Goal: Task Accomplishment & Management: Use online tool/utility

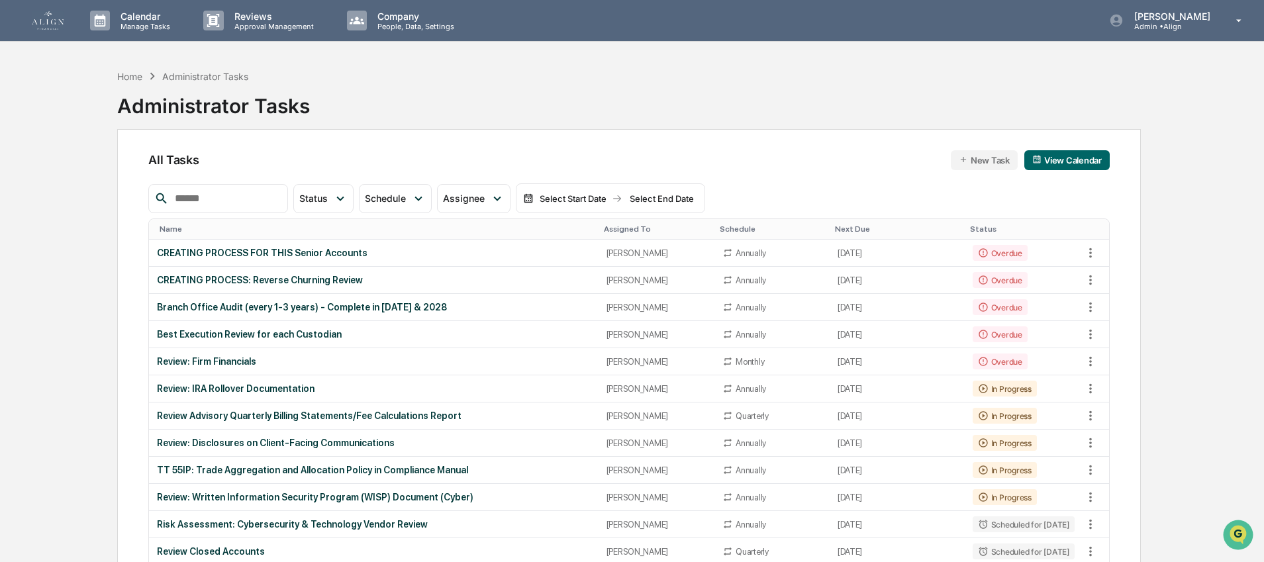
click at [111, 25] on p "Manage Tasks" at bounding box center [143, 26] width 67 height 9
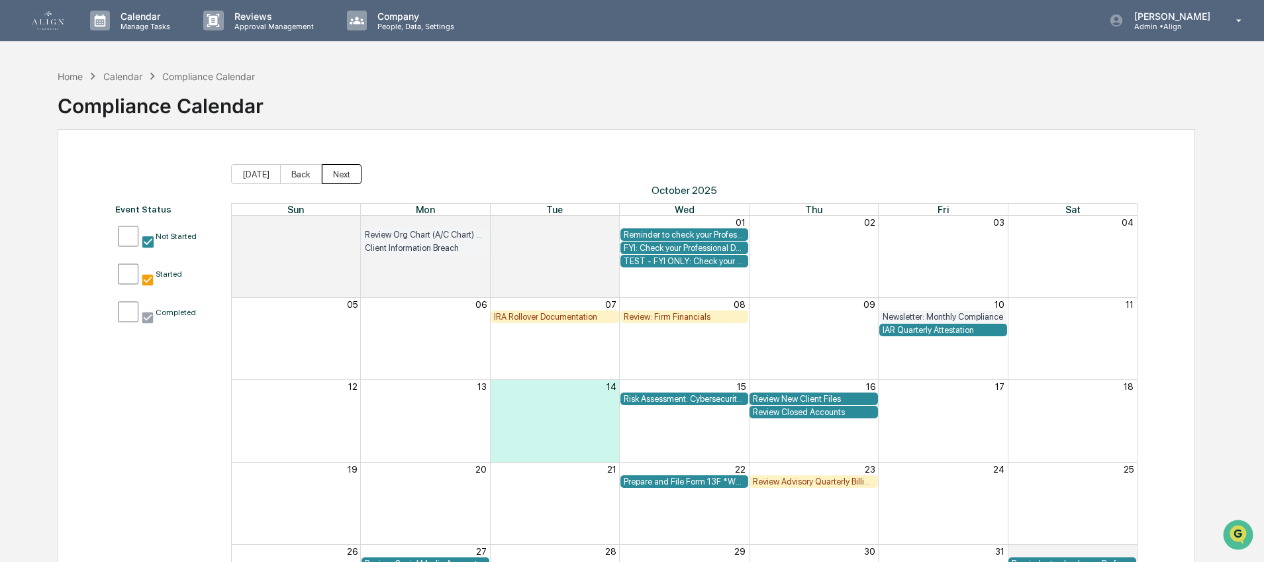
click at [323, 169] on button "Next" at bounding box center [342, 174] width 40 height 20
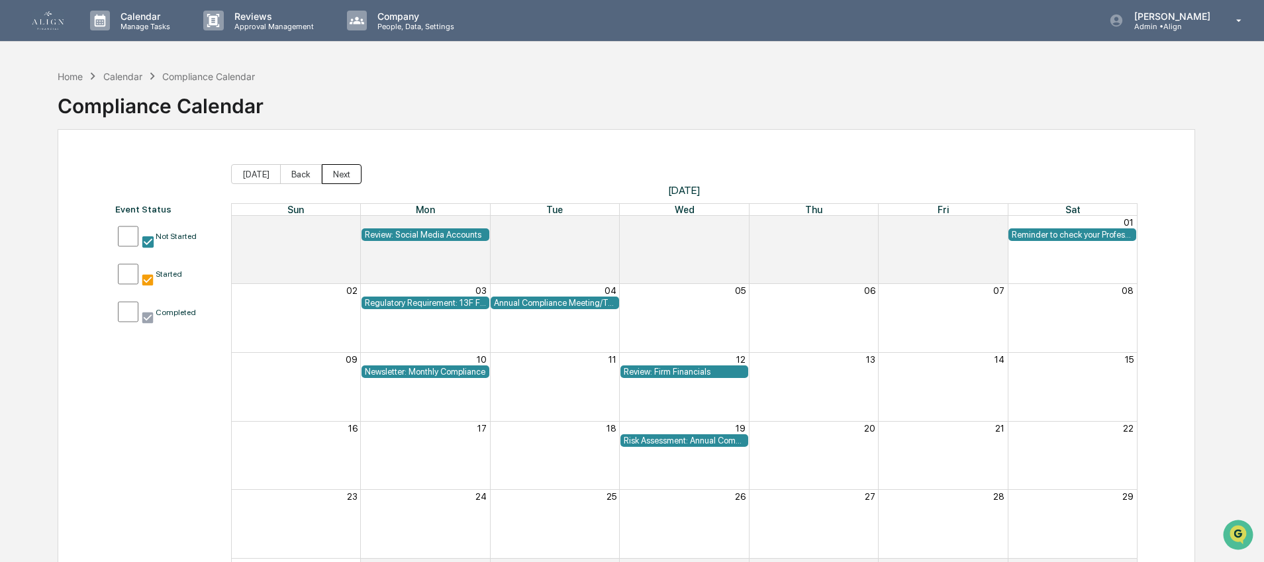
click at [323, 169] on button "Next" at bounding box center [342, 174] width 40 height 20
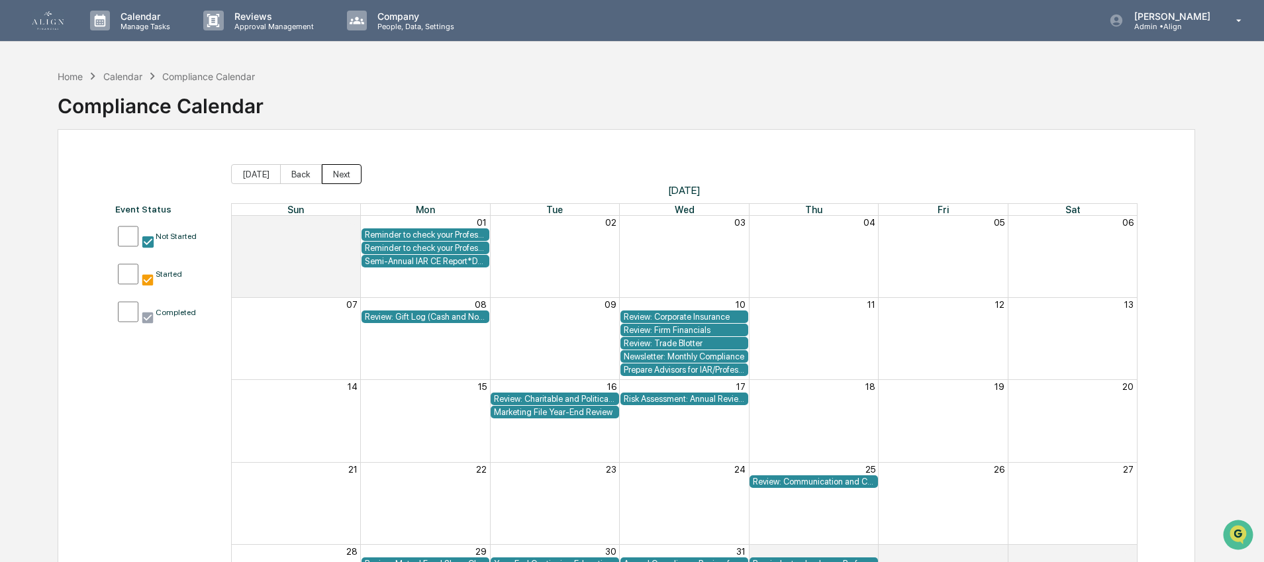
click at [323, 169] on button "Next" at bounding box center [342, 174] width 40 height 20
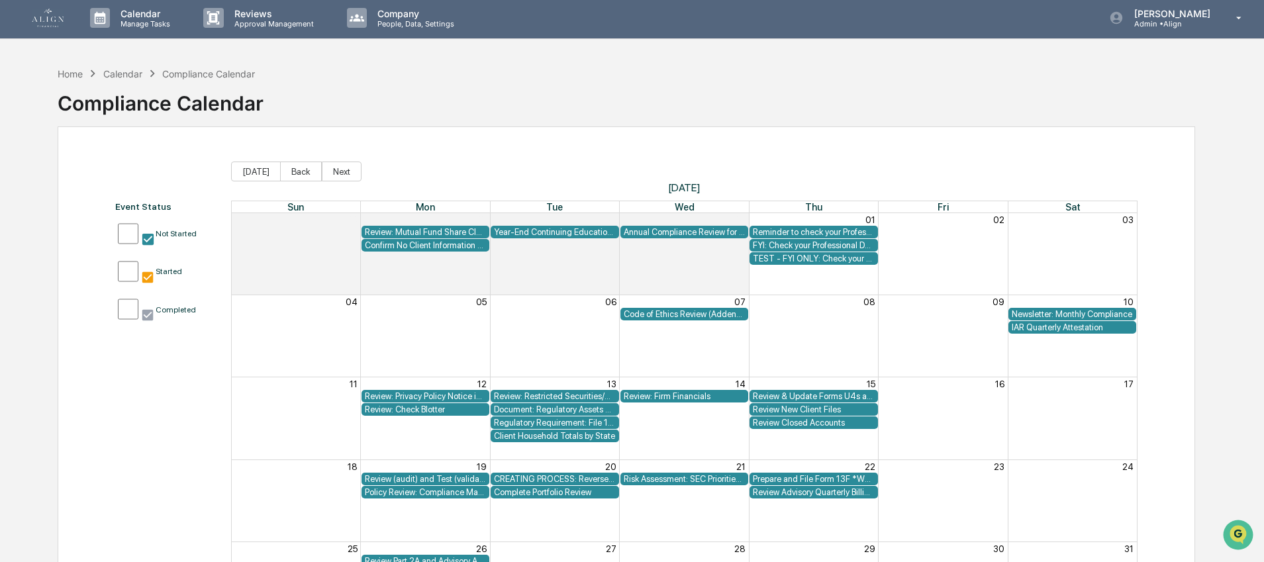
scroll to position [5, 0]
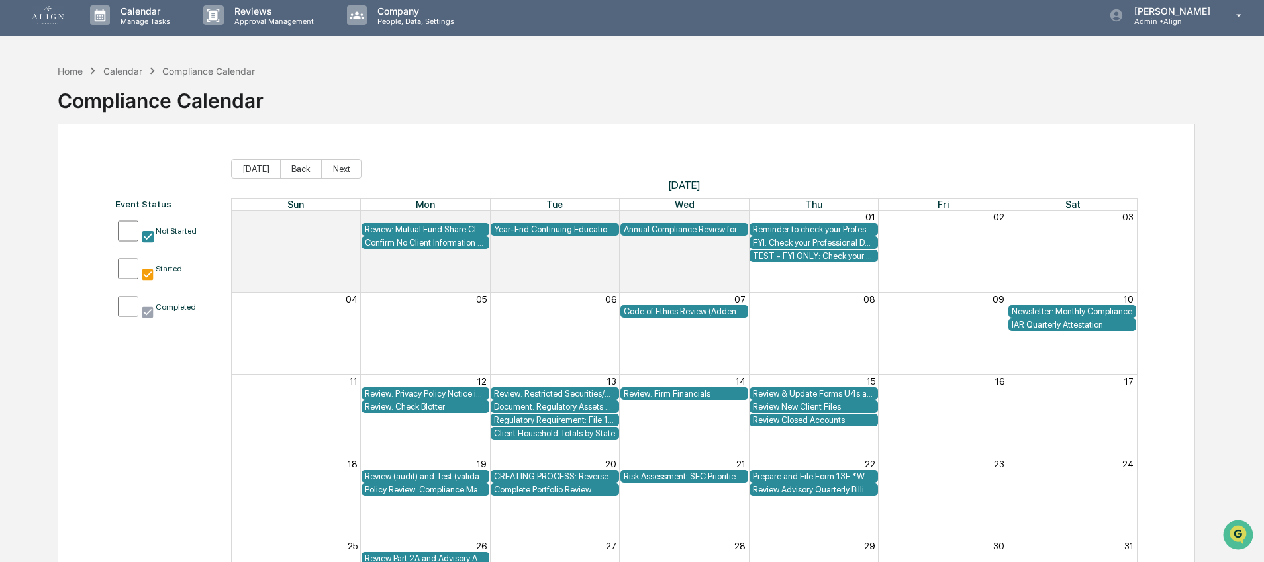
click at [58, 15] on img at bounding box center [48, 15] width 32 height 19
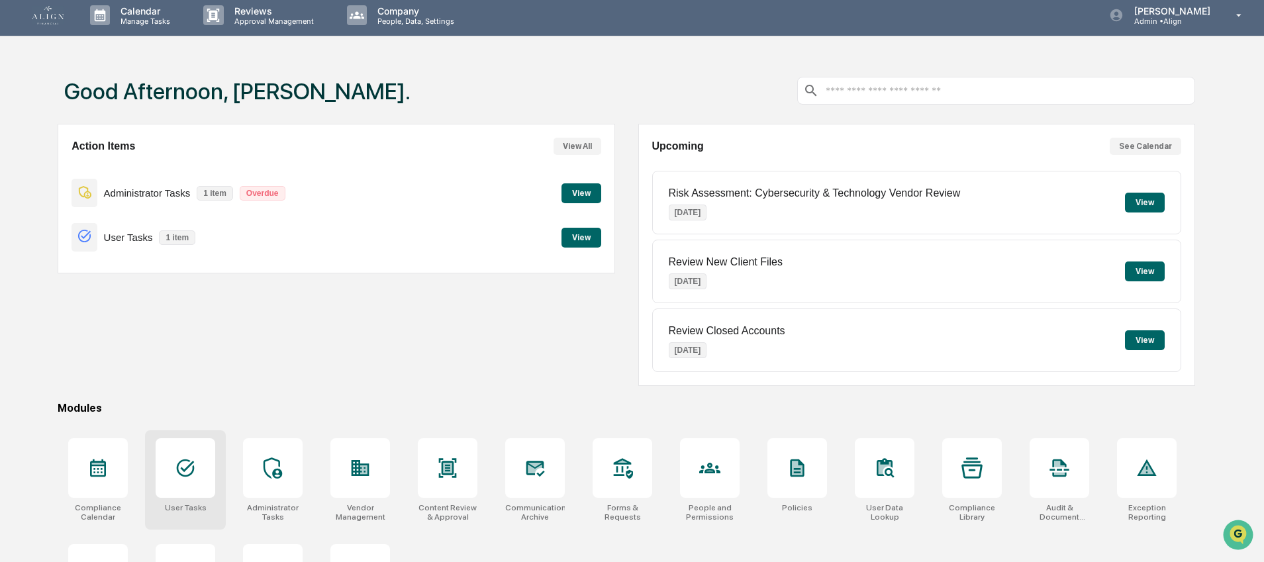
click at [193, 473] on icon at bounding box center [185, 467] width 21 height 21
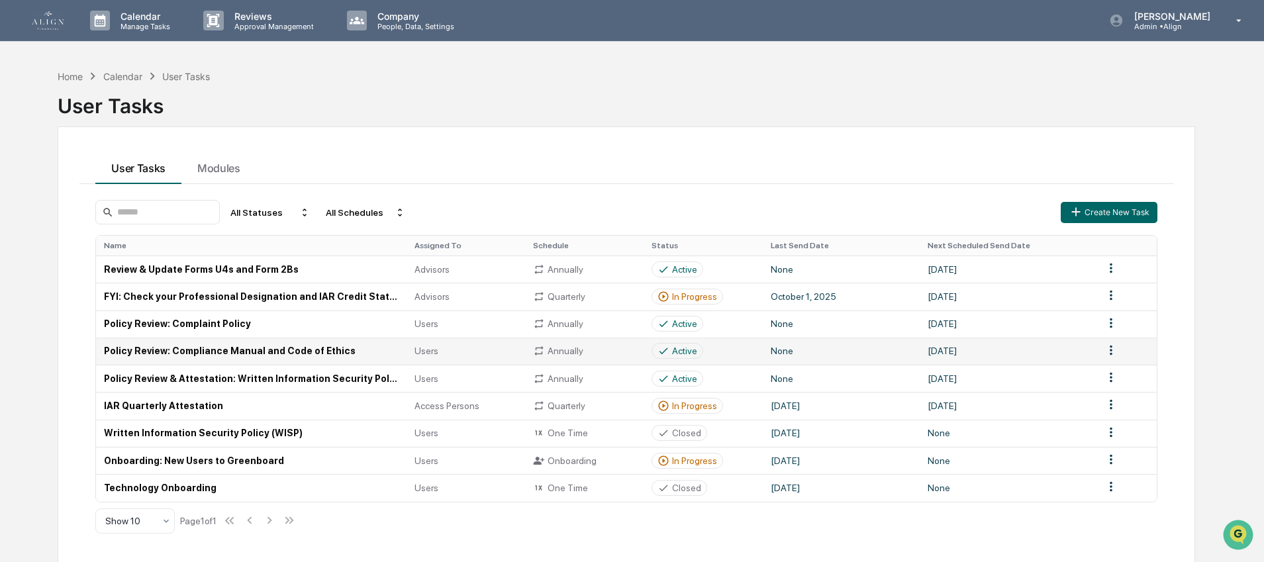
click at [287, 353] on td "Policy Review: Compliance Manual and Code of Ethics" at bounding box center [251, 351] width 310 height 27
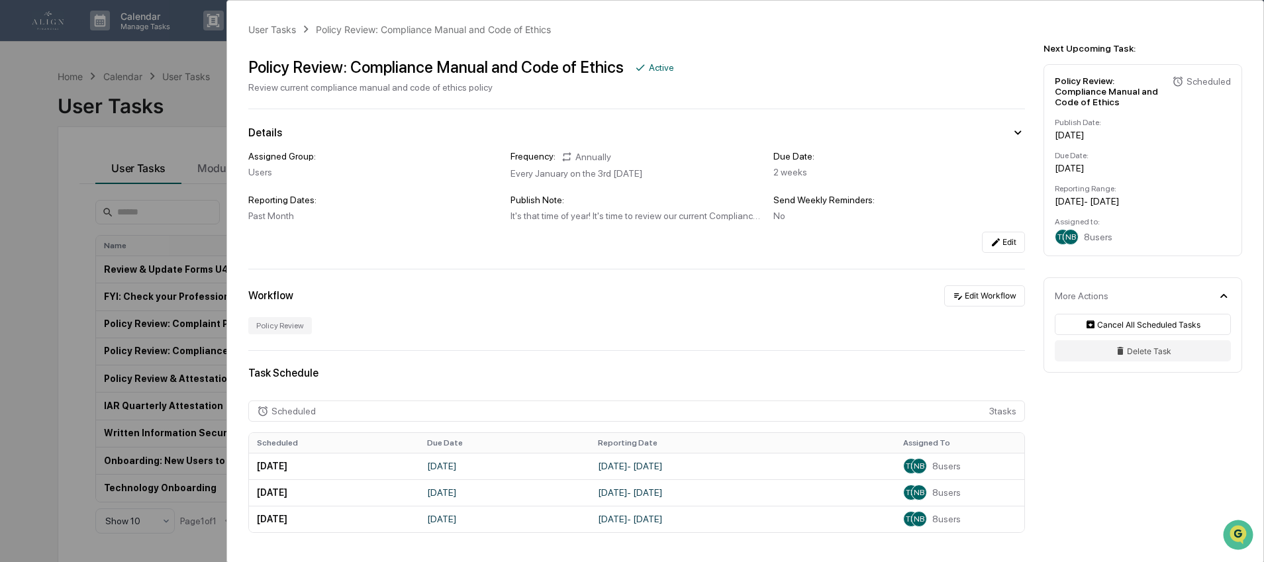
click at [5, 60] on div "User Tasks Policy Review: Compliance Manual and Code of Ethics Policy Review: C…" at bounding box center [632, 281] width 1264 height 562
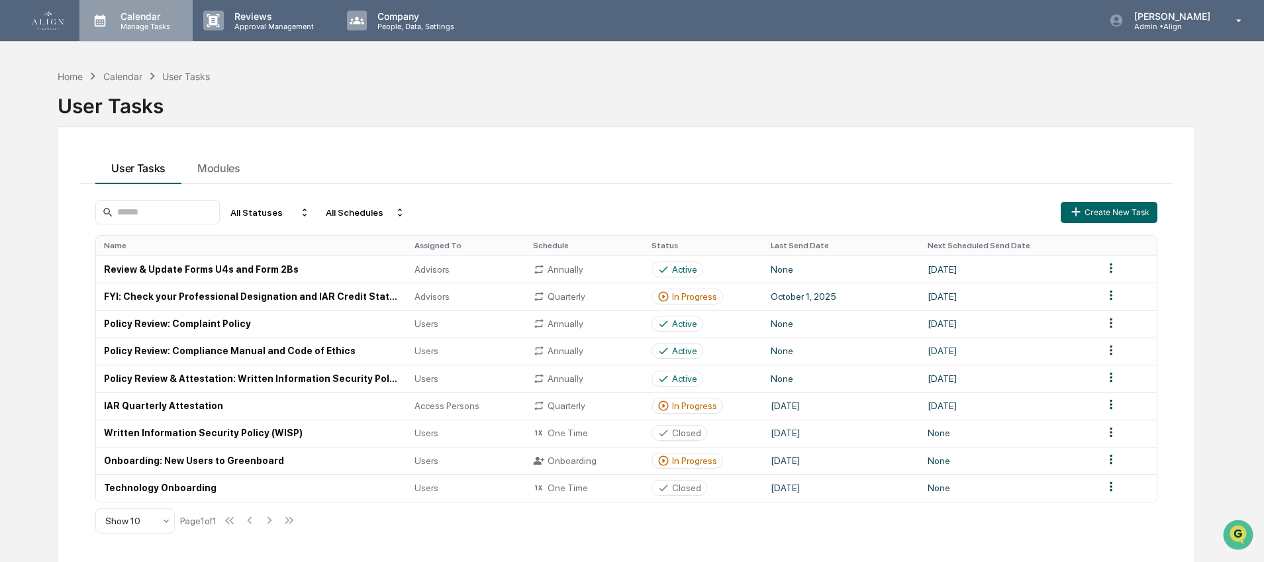
click at [122, 11] on p "Calendar" at bounding box center [143, 16] width 67 height 11
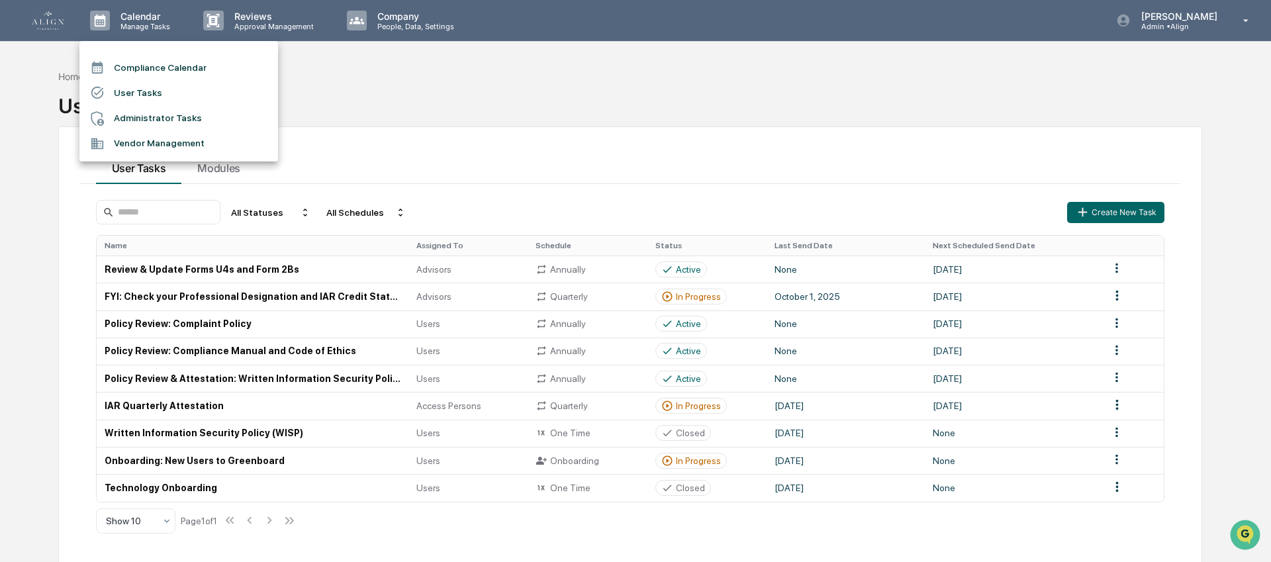
click at [162, 65] on li "Compliance Calendar" at bounding box center [178, 67] width 199 height 25
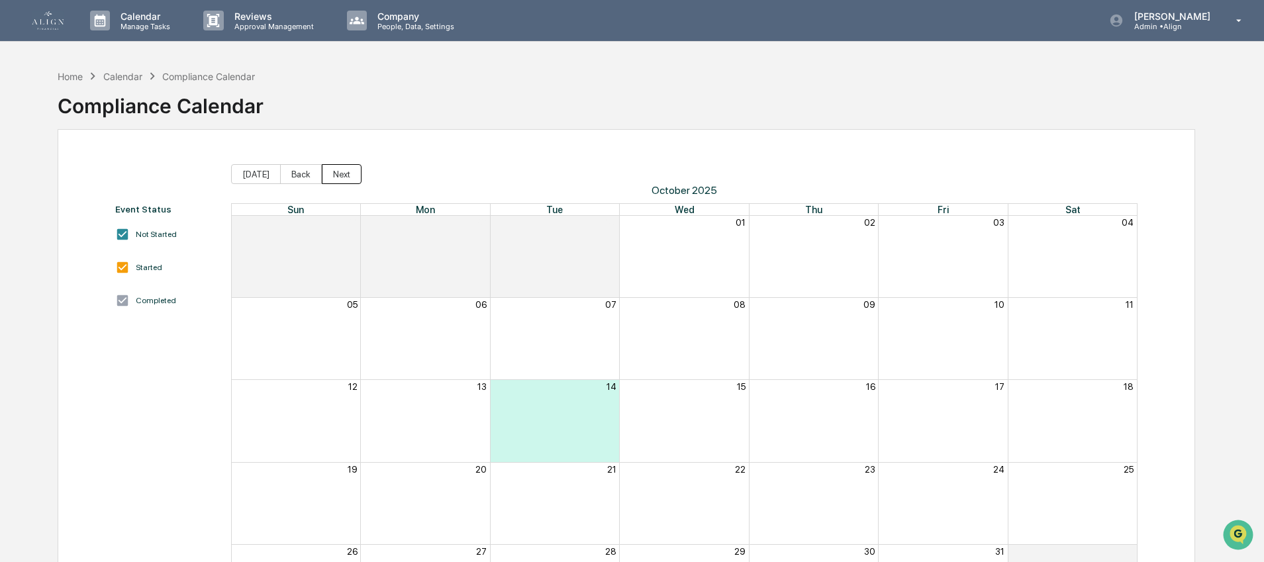
click at [332, 177] on button "Next" at bounding box center [342, 174] width 40 height 20
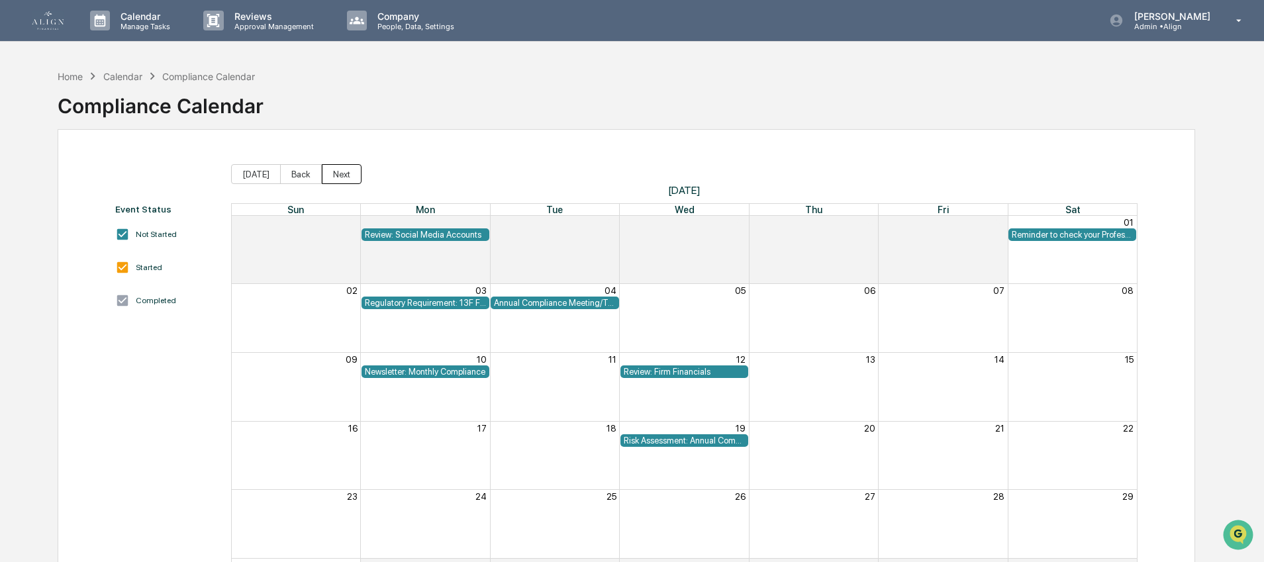
click at [332, 177] on button "Next" at bounding box center [342, 174] width 40 height 20
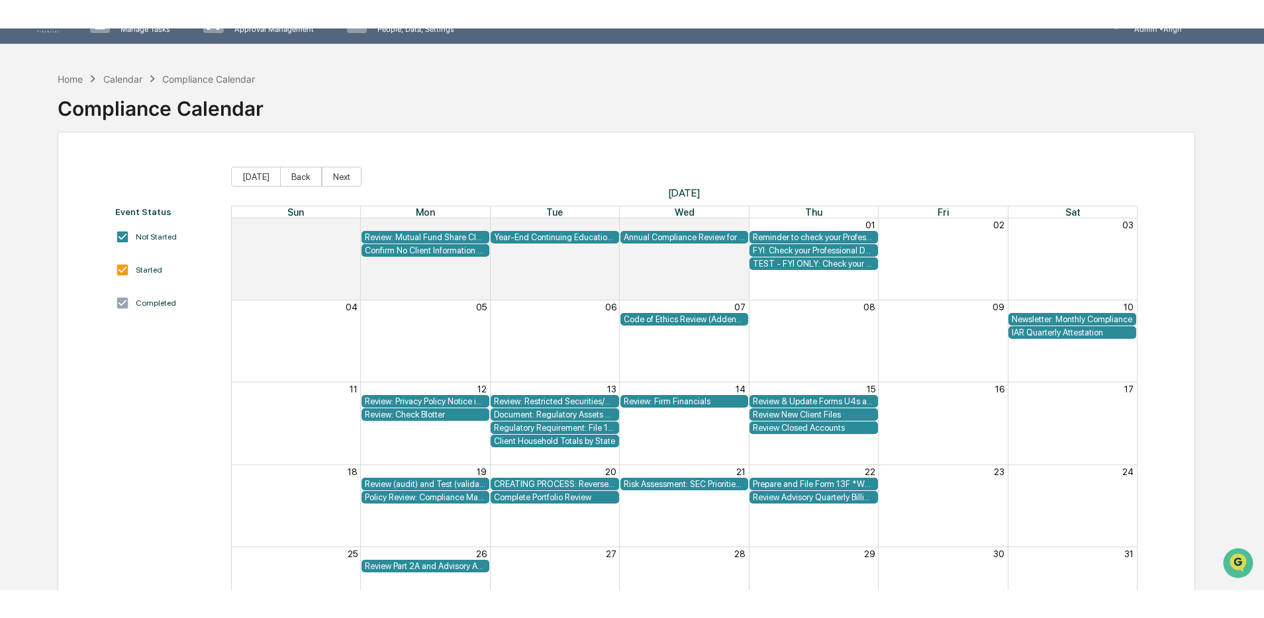
scroll to position [39, 0]
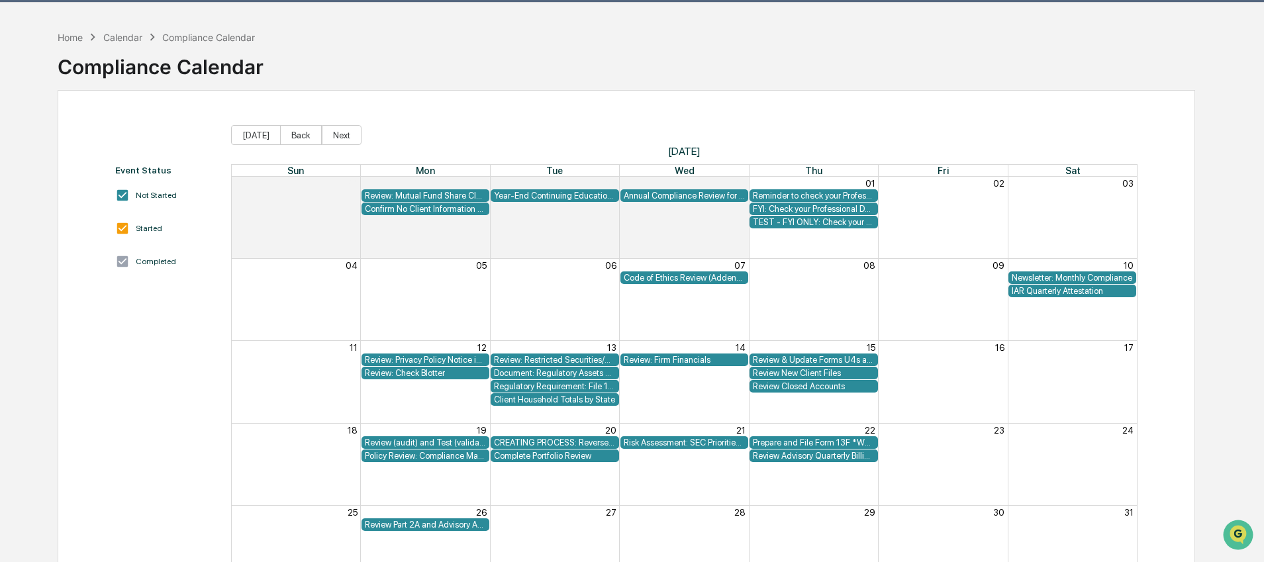
click at [583, 454] on div "Complete Portfolio Review" at bounding box center [554, 456] width 121 height 10
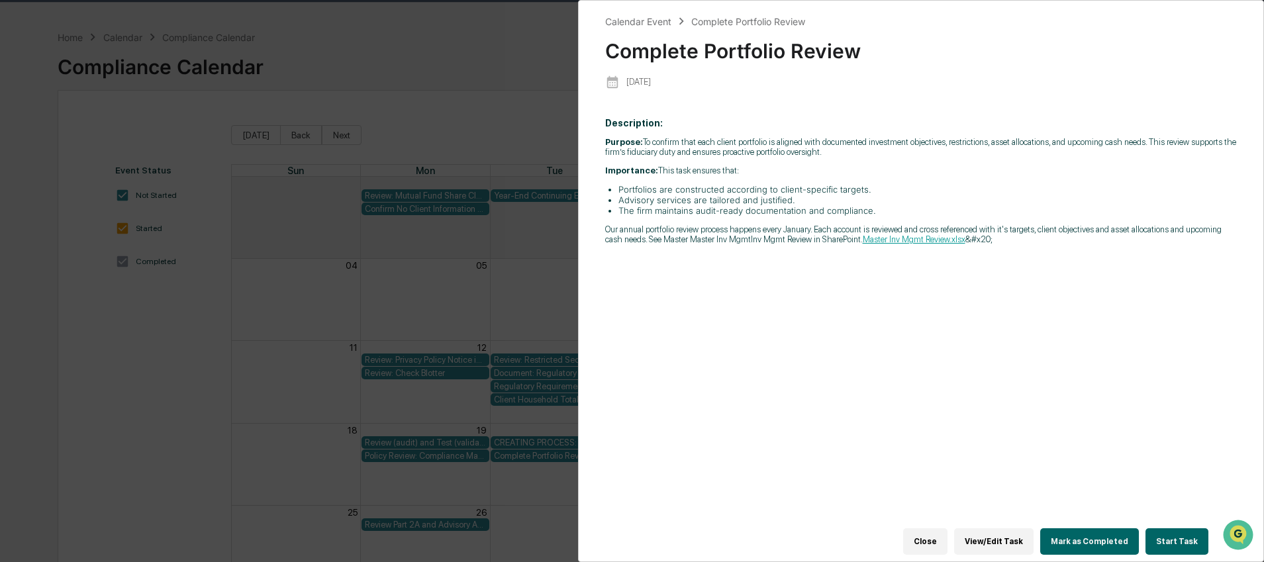
click at [527, 36] on div "Calendar Event Complete Portfolio Review Complete Portfolio Review 2026-01-20 D…" at bounding box center [632, 281] width 1264 height 562
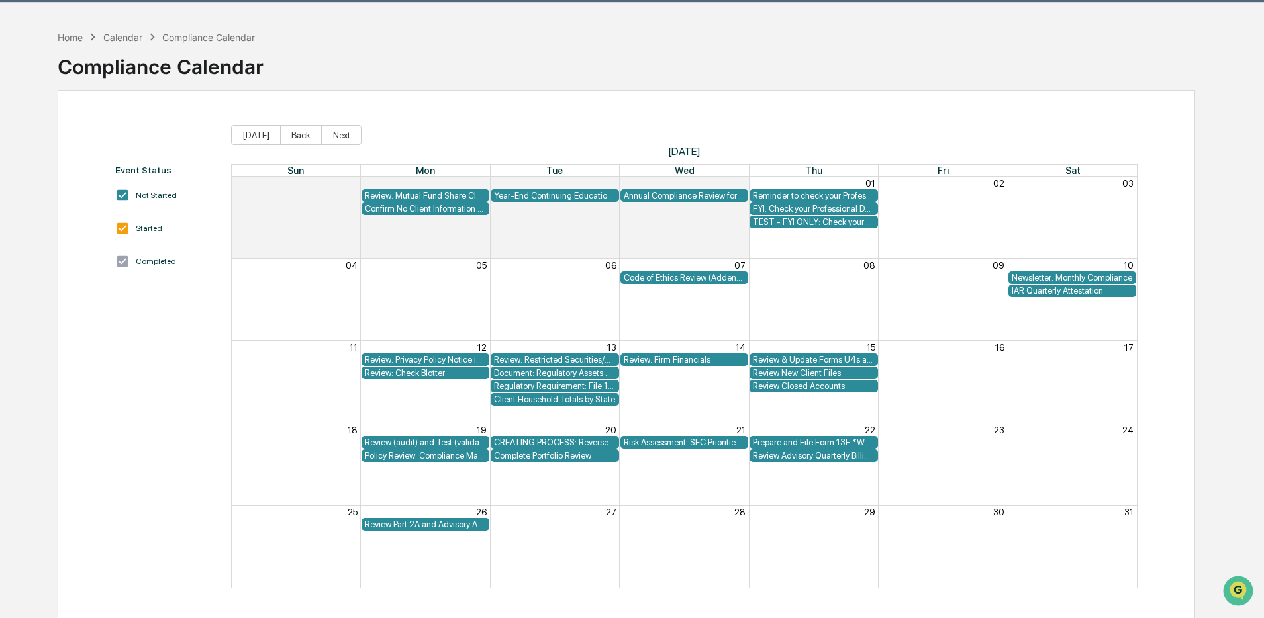
click at [75, 38] on div "Home" at bounding box center [70, 37] width 25 height 11
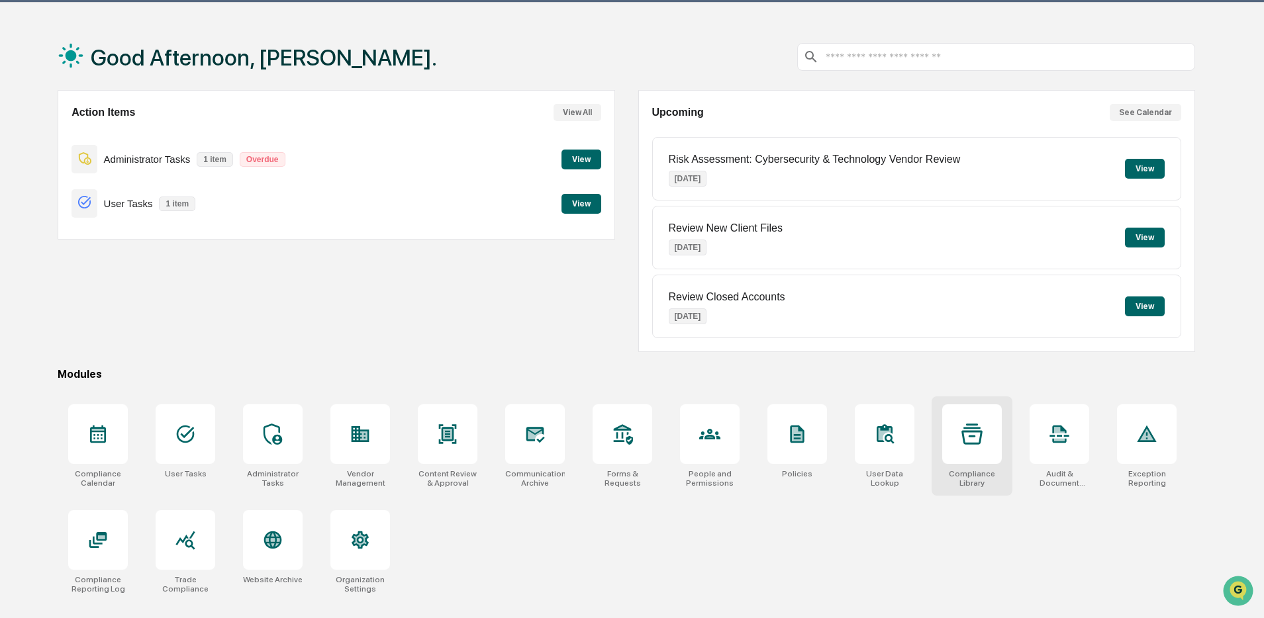
click at [984, 447] on div at bounding box center [972, 435] width 60 height 60
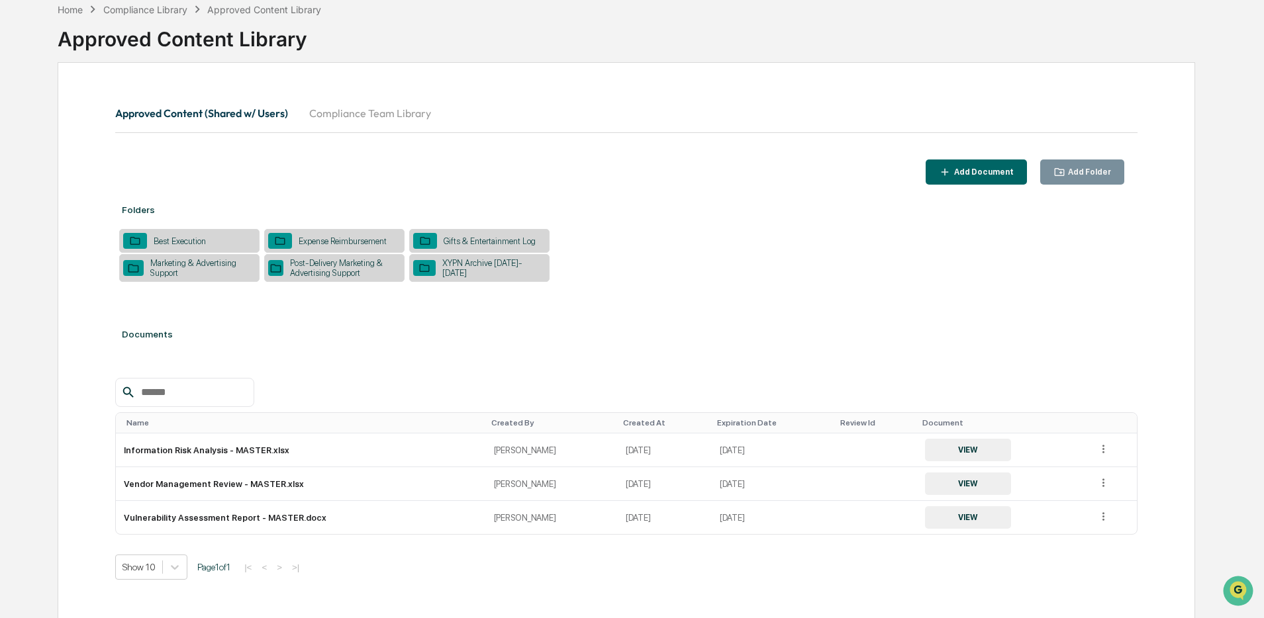
scroll to position [68, 0]
click at [320, 243] on div "Expense Reimbursement" at bounding box center [342, 240] width 101 height 10
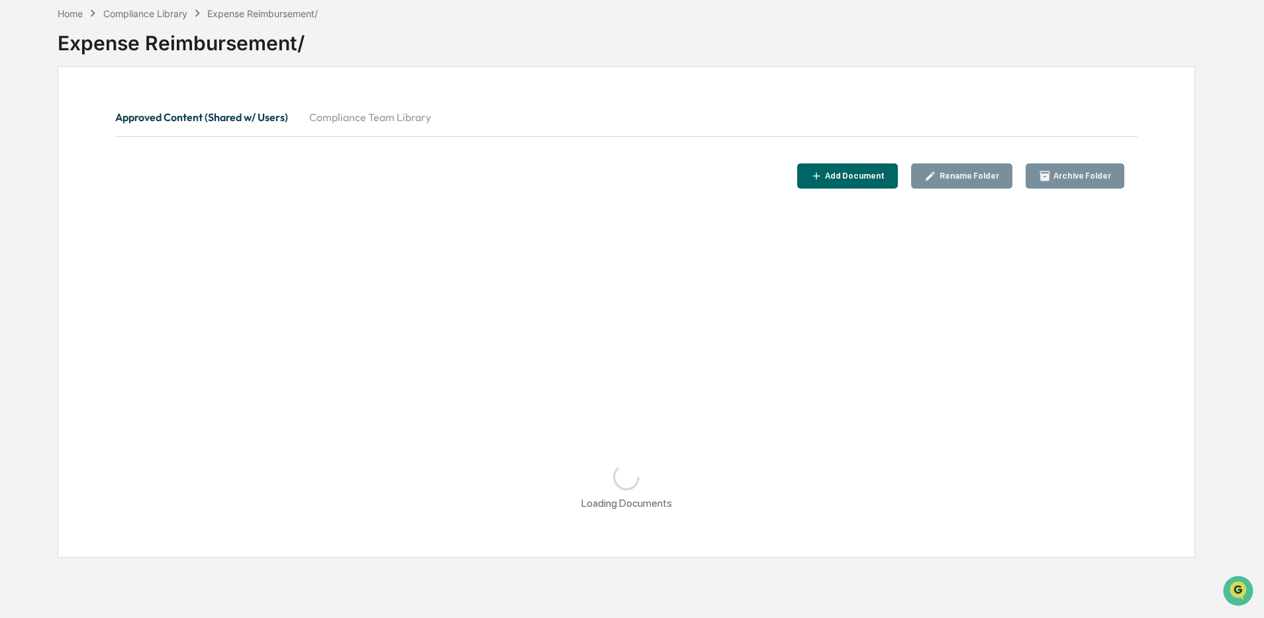
scroll to position [63, 0]
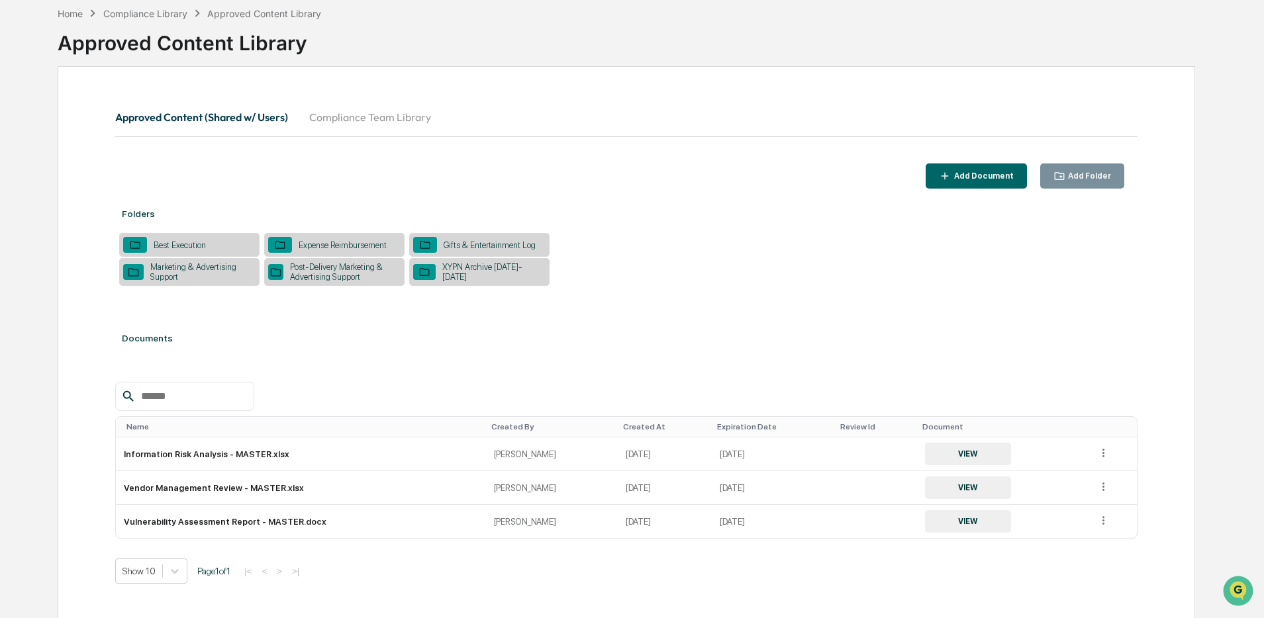
click at [177, 276] on div "Marketing & Advertising Support" at bounding box center [200, 272] width 112 height 20
click at [68, 14] on div "Home" at bounding box center [70, 13] width 25 height 11
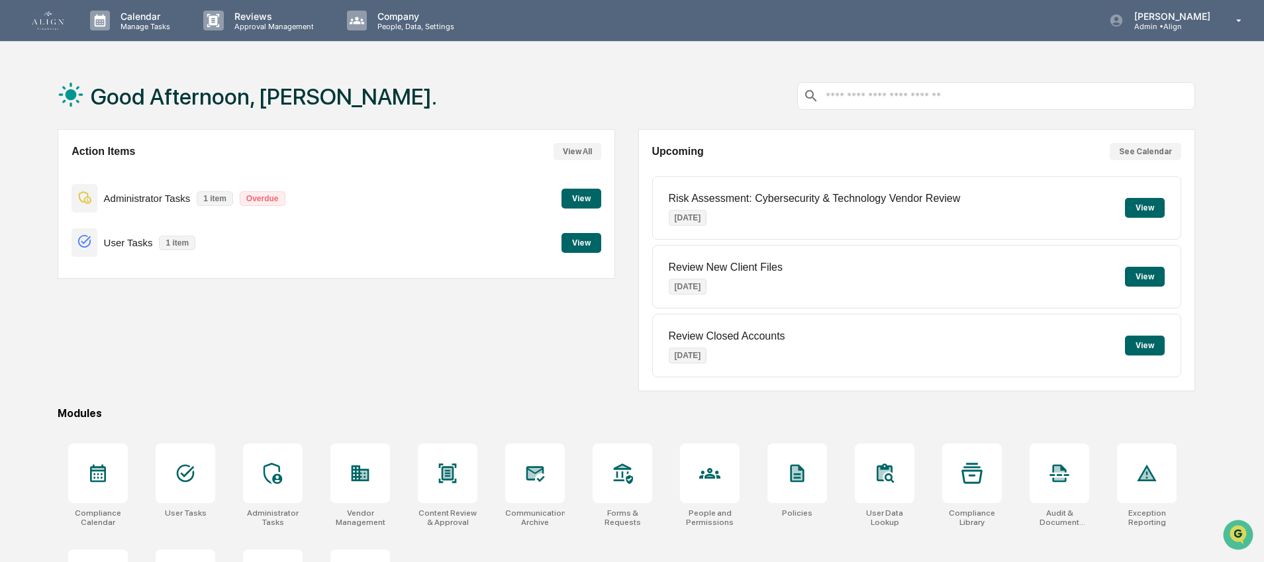
click at [136, 203] on p "Administrator Tasks" at bounding box center [147, 198] width 87 height 11
click at [583, 195] on button "View" at bounding box center [581, 199] width 40 height 20
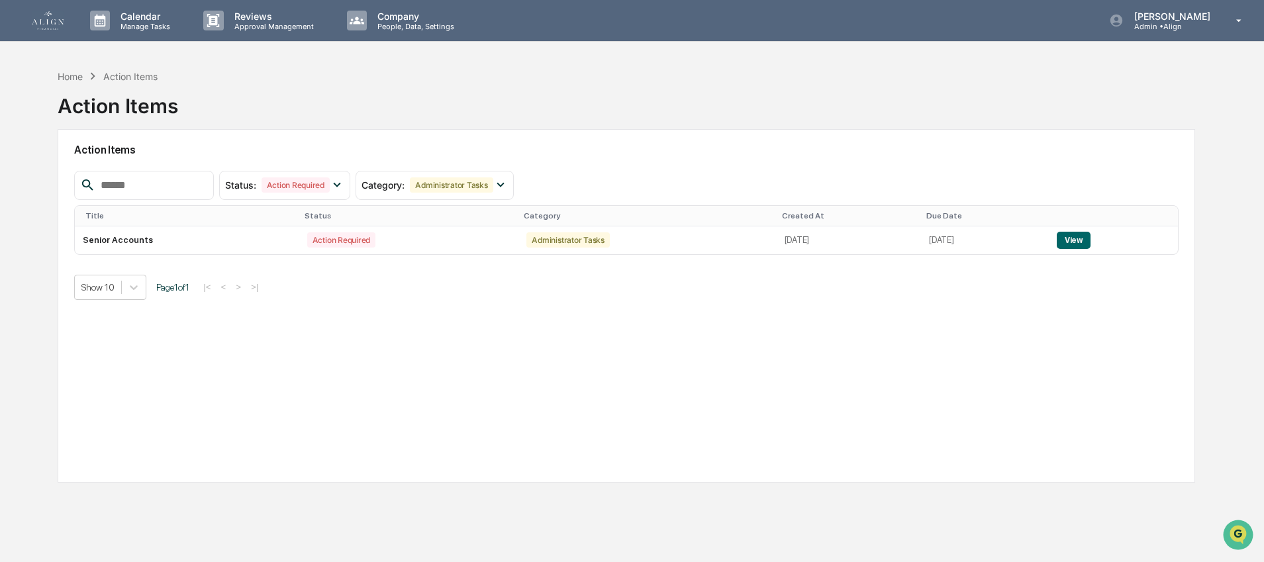
click at [116, 183] on input "text" at bounding box center [151, 185] width 113 height 17
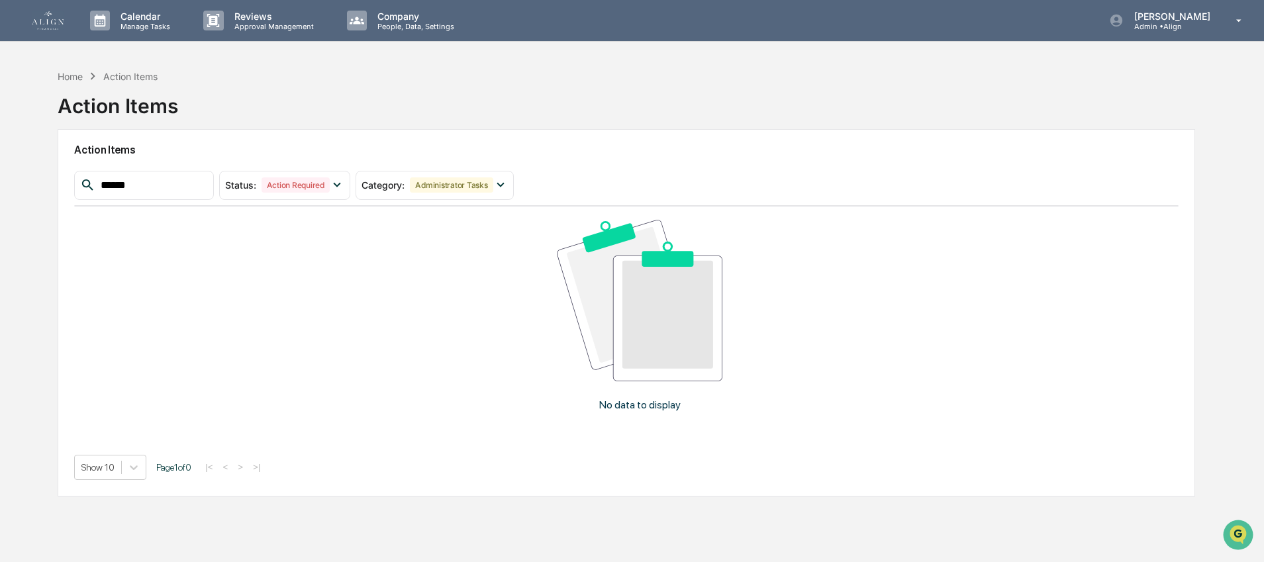
type input "******"
click at [64, 38] on link at bounding box center [56, 20] width 48 height 41
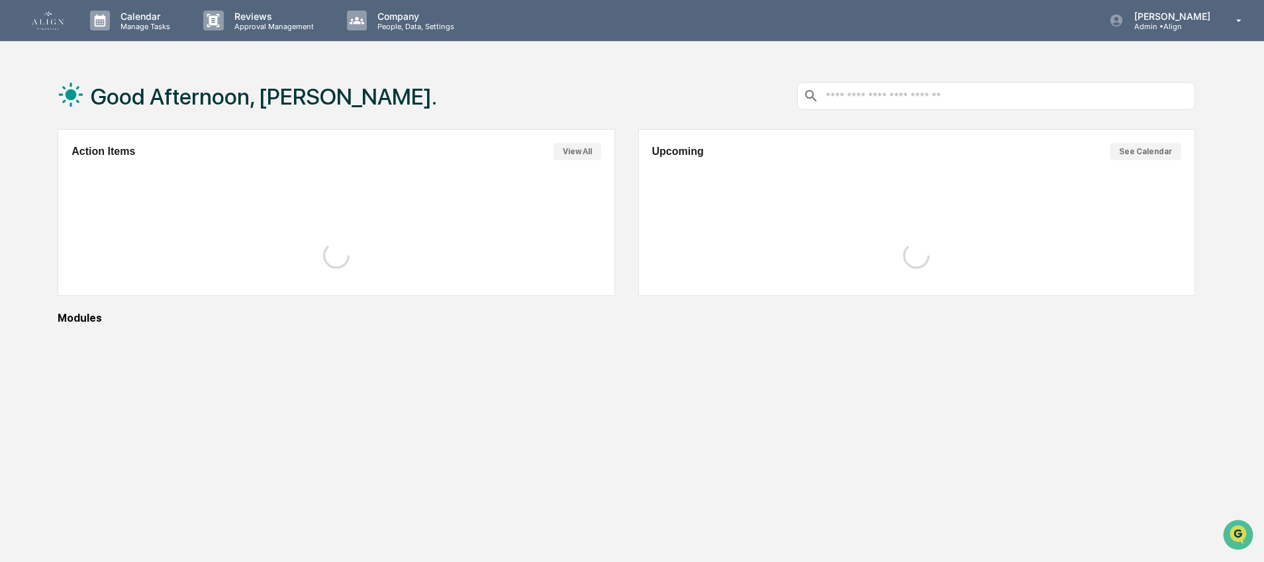
click at [60, 26] on img at bounding box center [48, 20] width 32 height 19
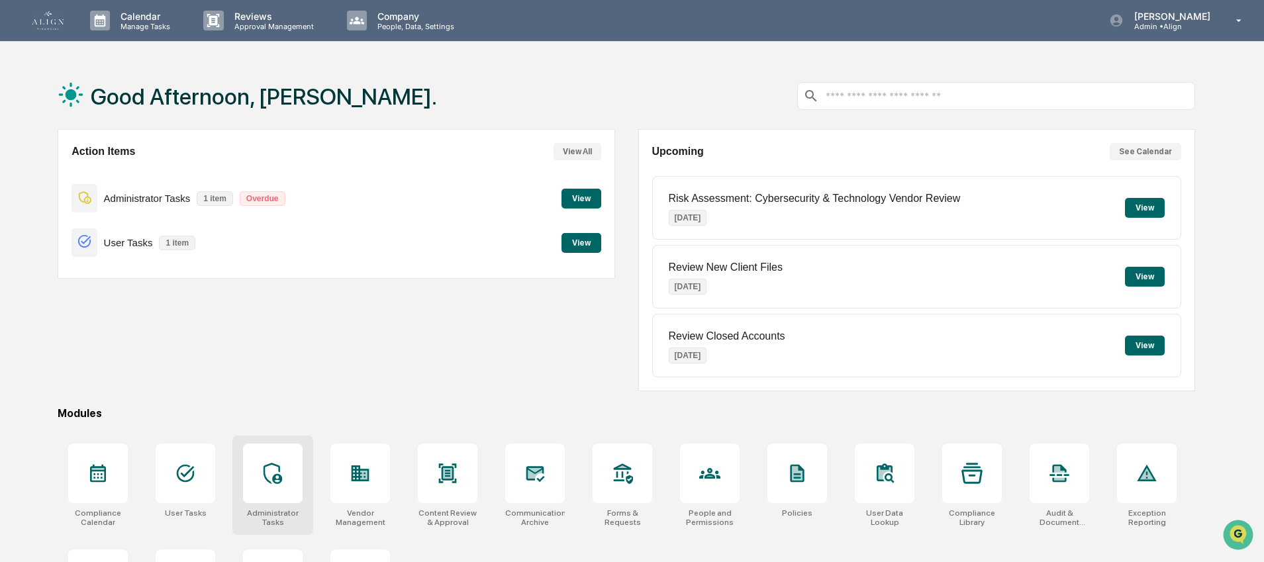
click at [287, 477] on div at bounding box center [273, 474] width 60 height 60
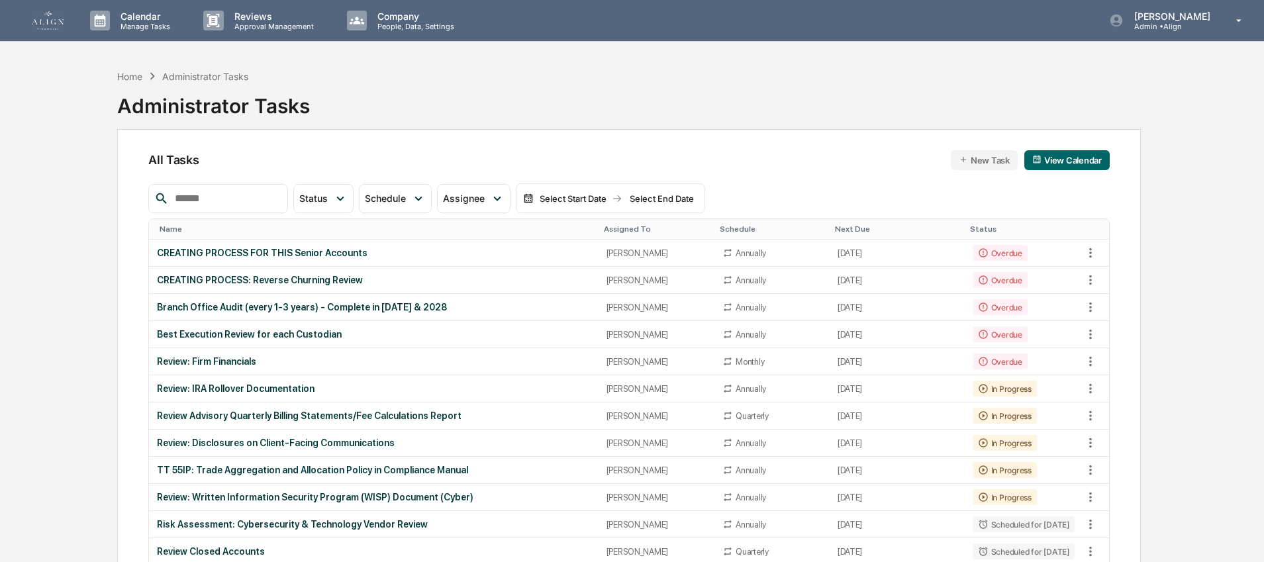
click at [228, 203] on input "text" at bounding box center [225, 198] width 113 height 17
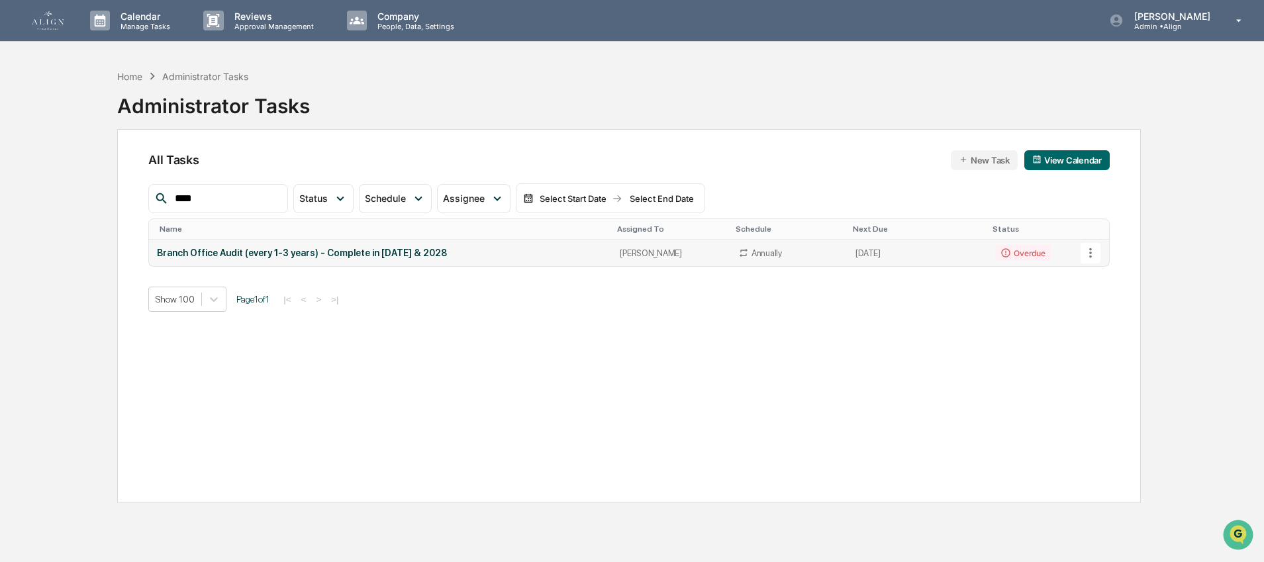
type input "****"
click at [227, 260] on td "Branch Office Audit (every 1-3 years) - Complete in [DATE] & 2028" at bounding box center [380, 253] width 463 height 26
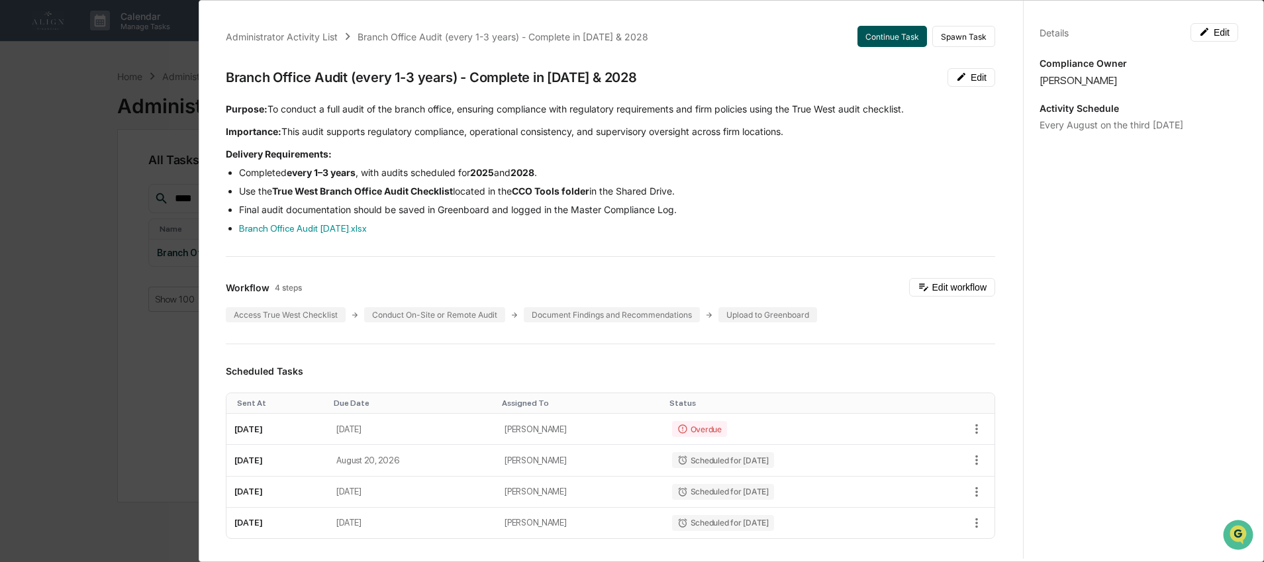
click at [863, 34] on button "Continue Task" at bounding box center [892, 36] width 70 height 21
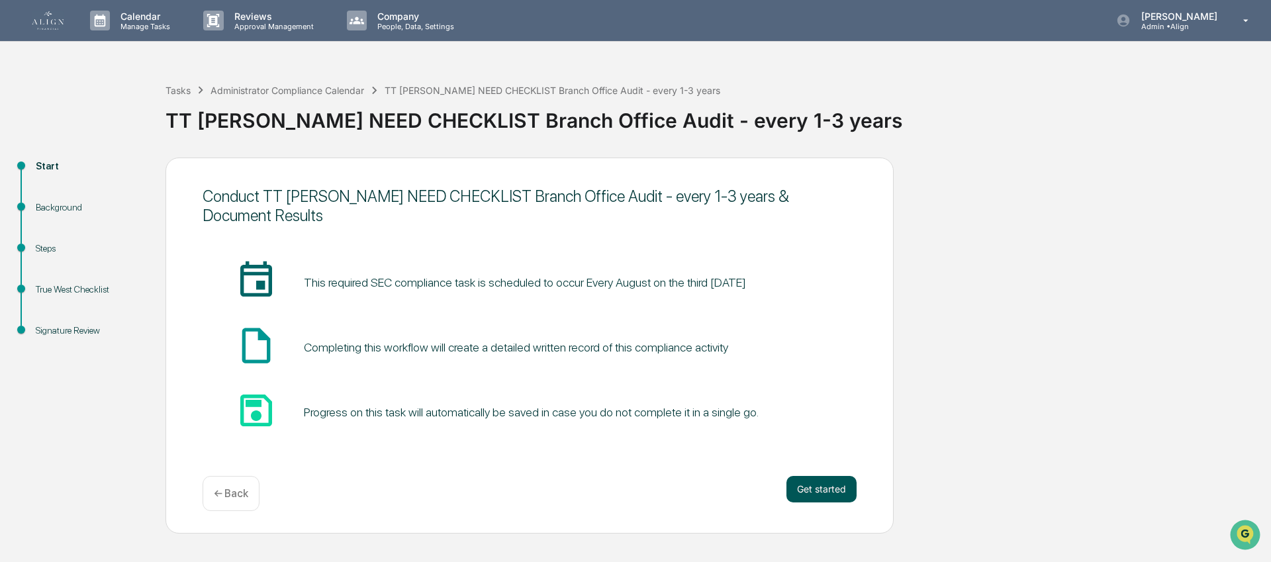
click at [798, 488] on button "Get started" at bounding box center [822, 489] width 70 height 26
